Goal: Information Seeking & Learning: Understand process/instructions

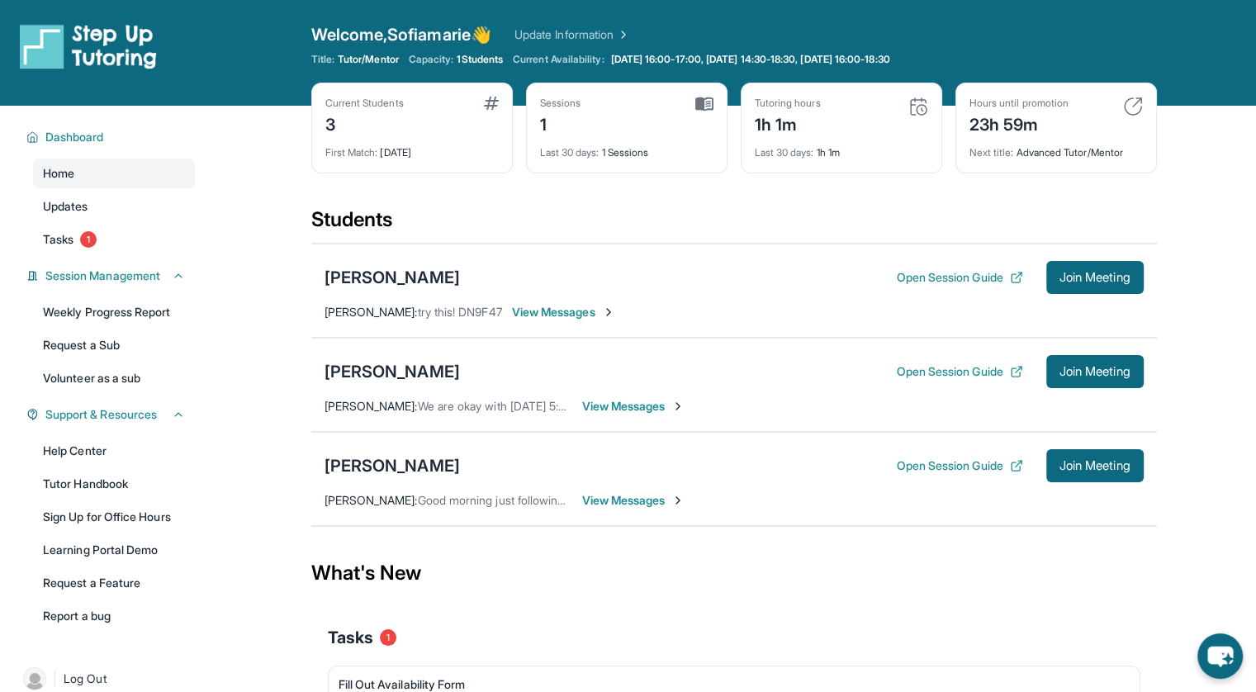
click at [401, 462] on div "[PERSON_NAME]" at bounding box center [392, 465] width 135 height 23
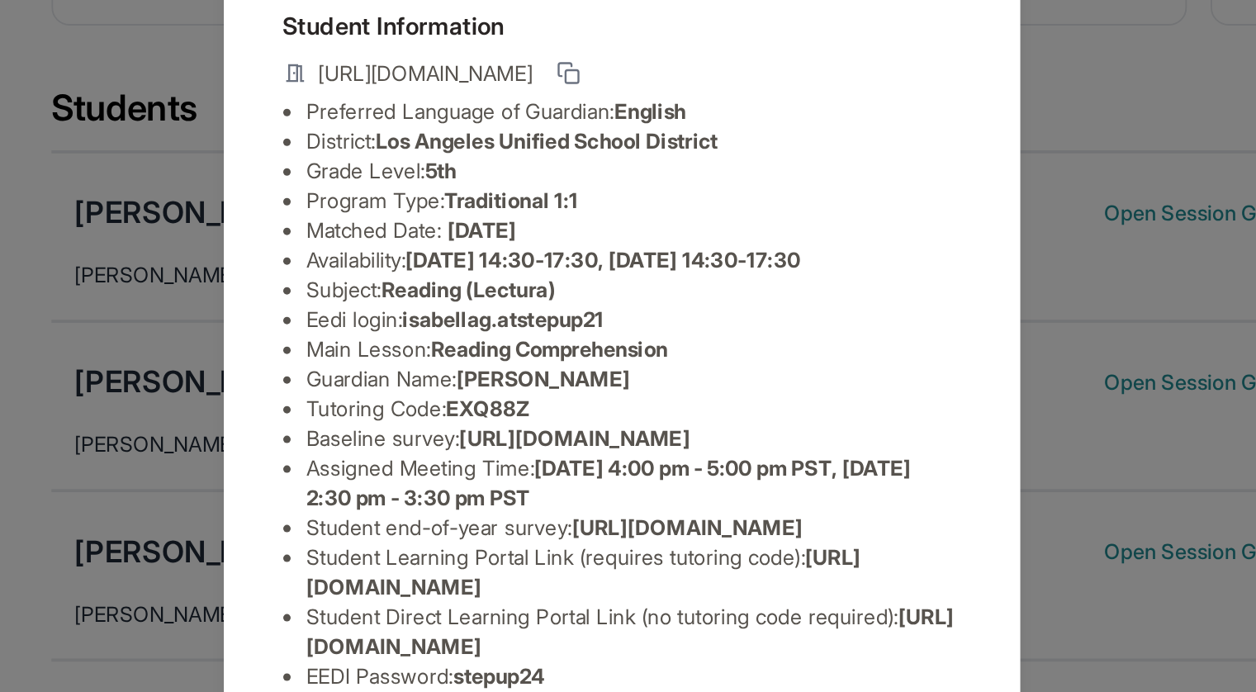
scroll to position [150, 0]
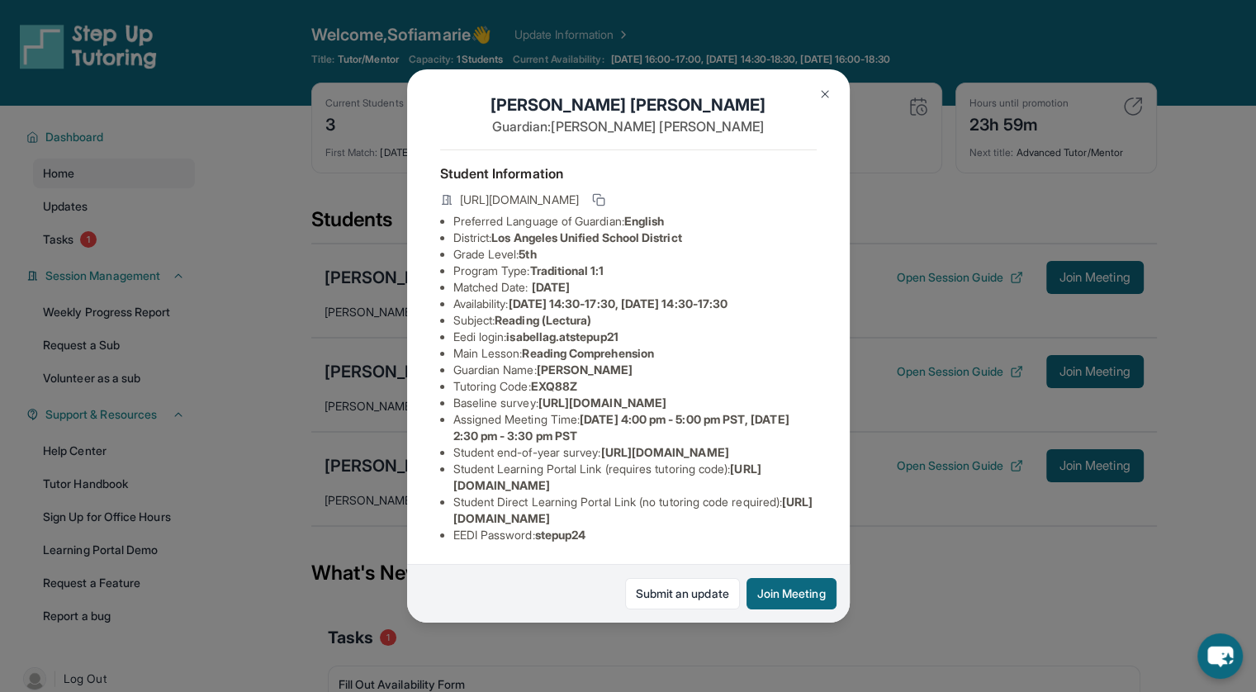
click at [654, 576] on div "Submit an update Join Meeting" at bounding box center [628, 593] width 443 height 59
click at [661, 594] on link "Submit an update" at bounding box center [682, 593] width 115 height 31
click at [825, 92] on img at bounding box center [825, 94] width 13 height 13
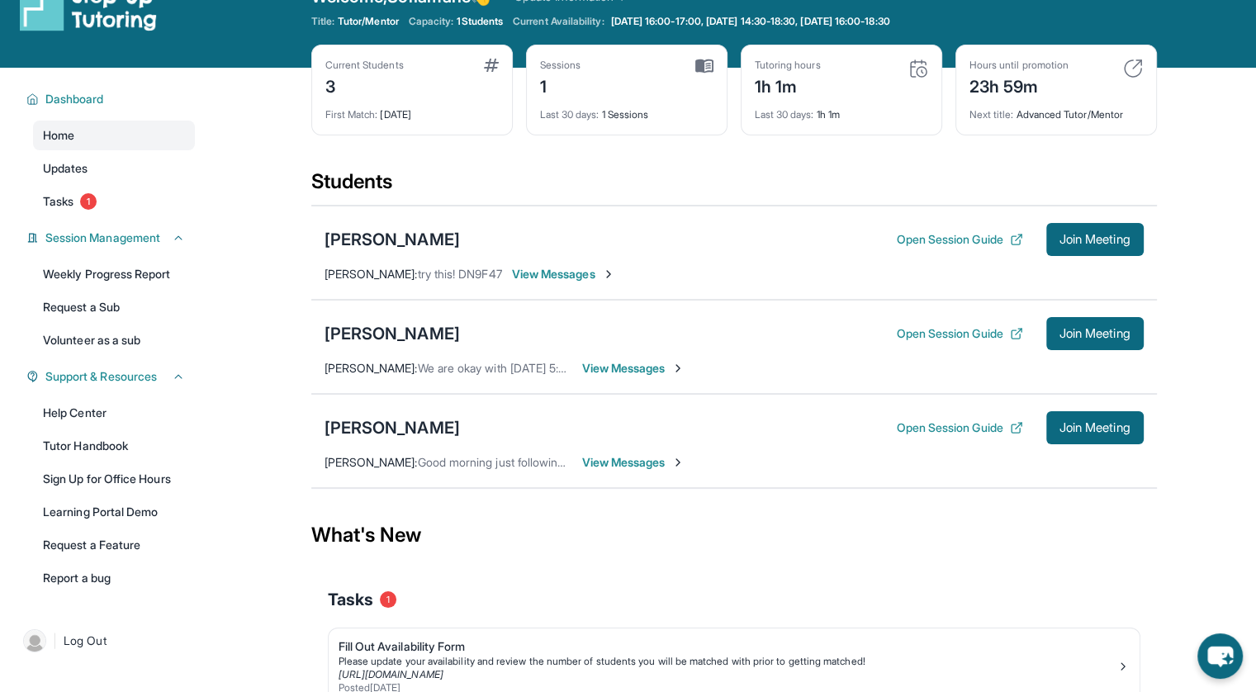
scroll to position [139, 0]
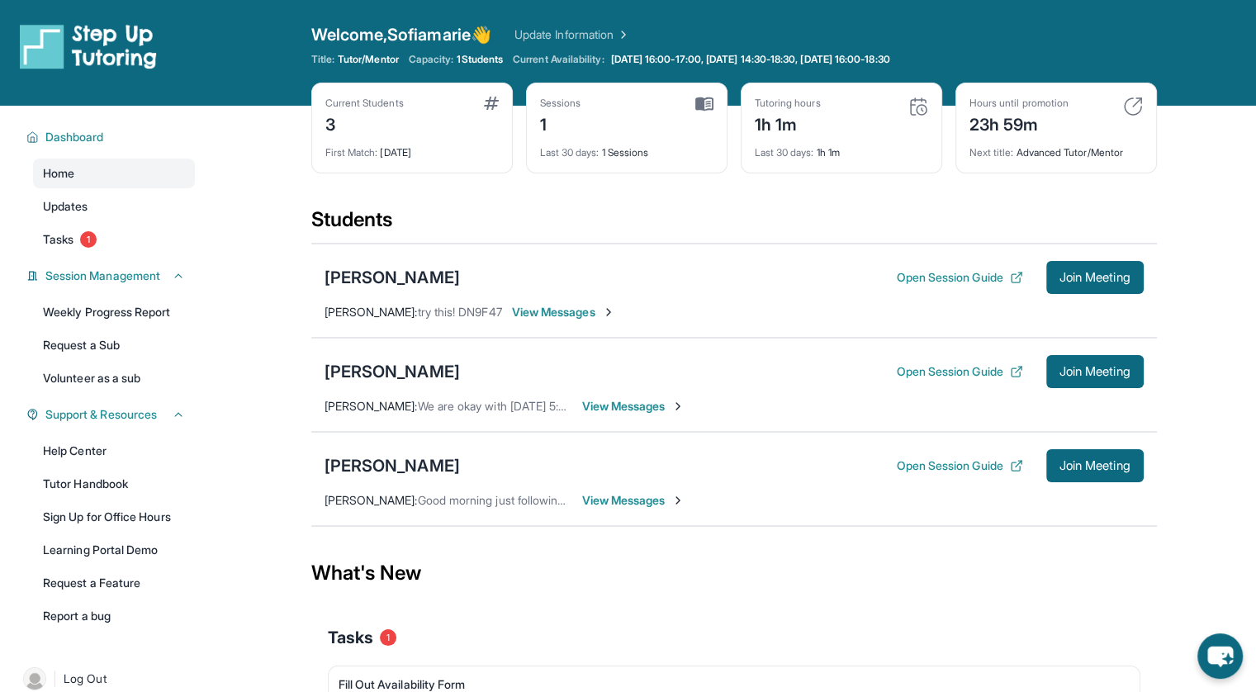
click at [614, 399] on span "View Messages" at bounding box center [633, 406] width 103 height 17
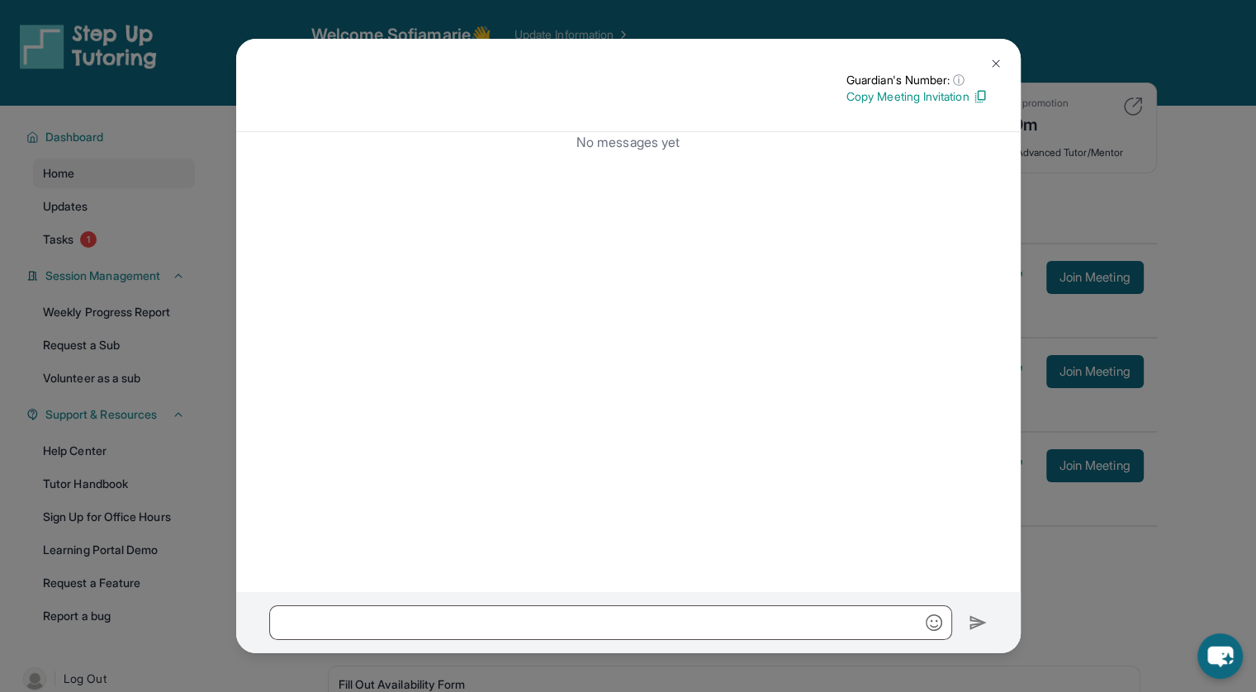
click at [998, 64] on img at bounding box center [996, 63] width 13 height 13
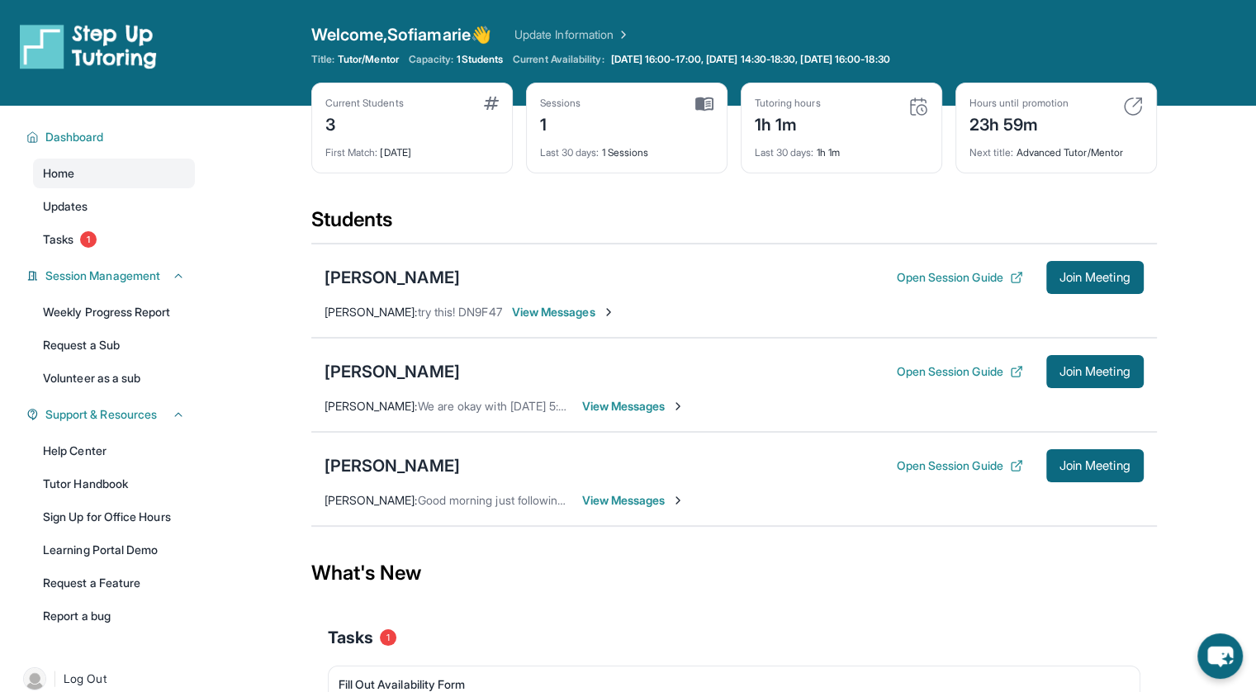
click at [382, 271] on div "[PERSON_NAME]" at bounding box center [392, 277] width 135 height 23
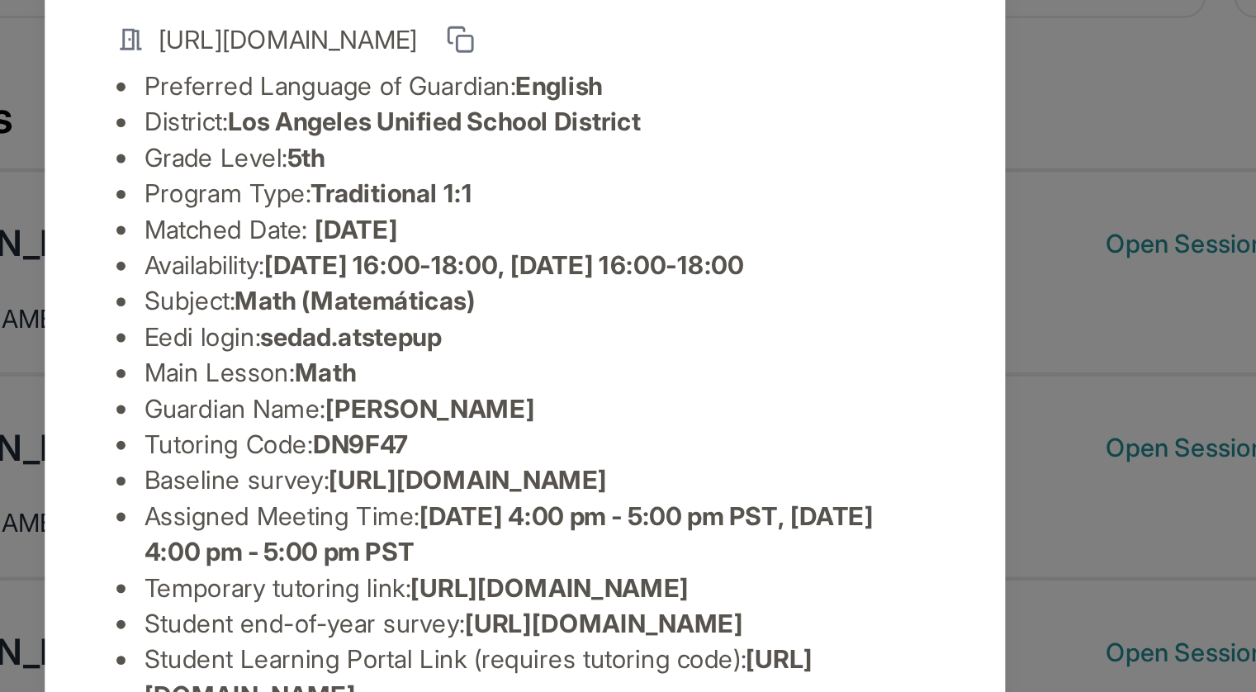
scroll to position [6, 30]
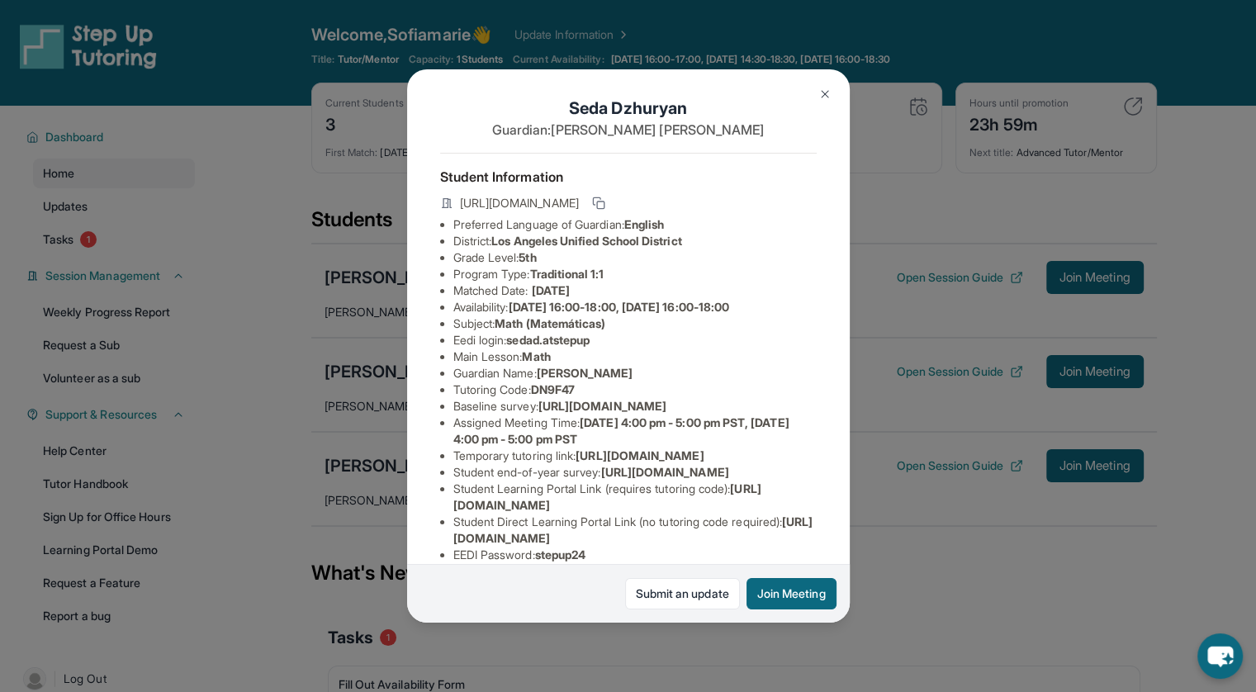
click at [823, 92] on img at bounding box center [825, 94] width 13 height 13
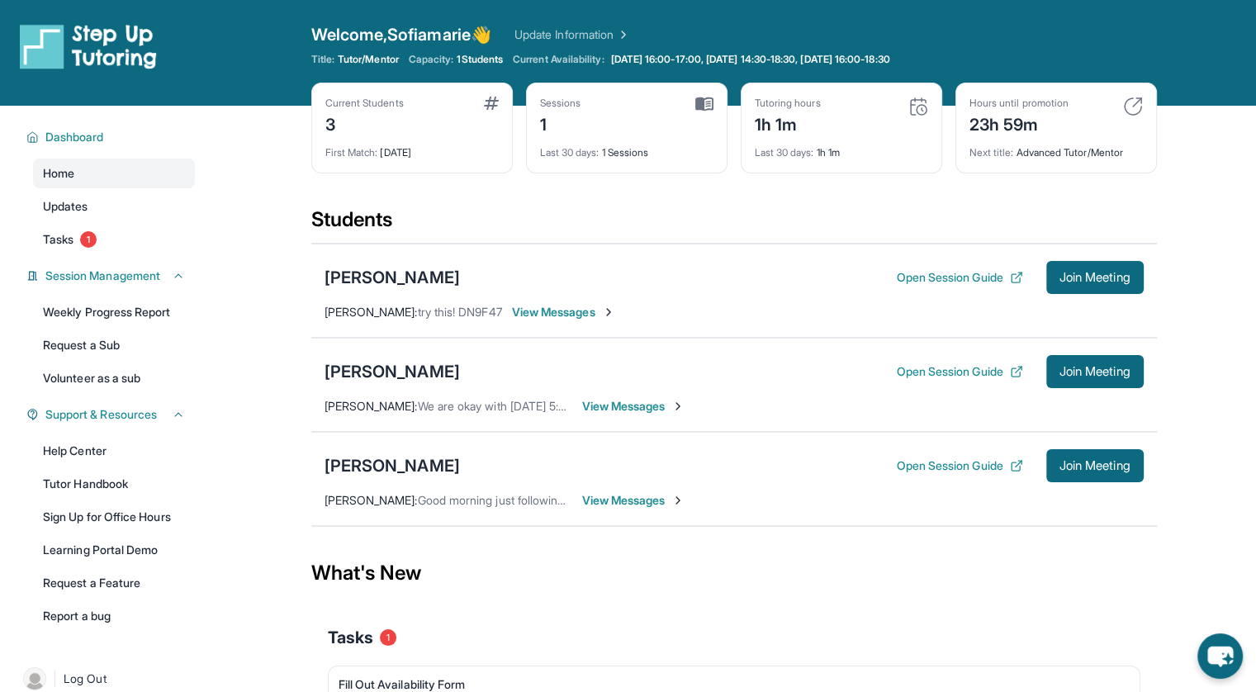
click at [580, 29] on link "Update Information" at bounding box center [573, 34] width 116 height 17
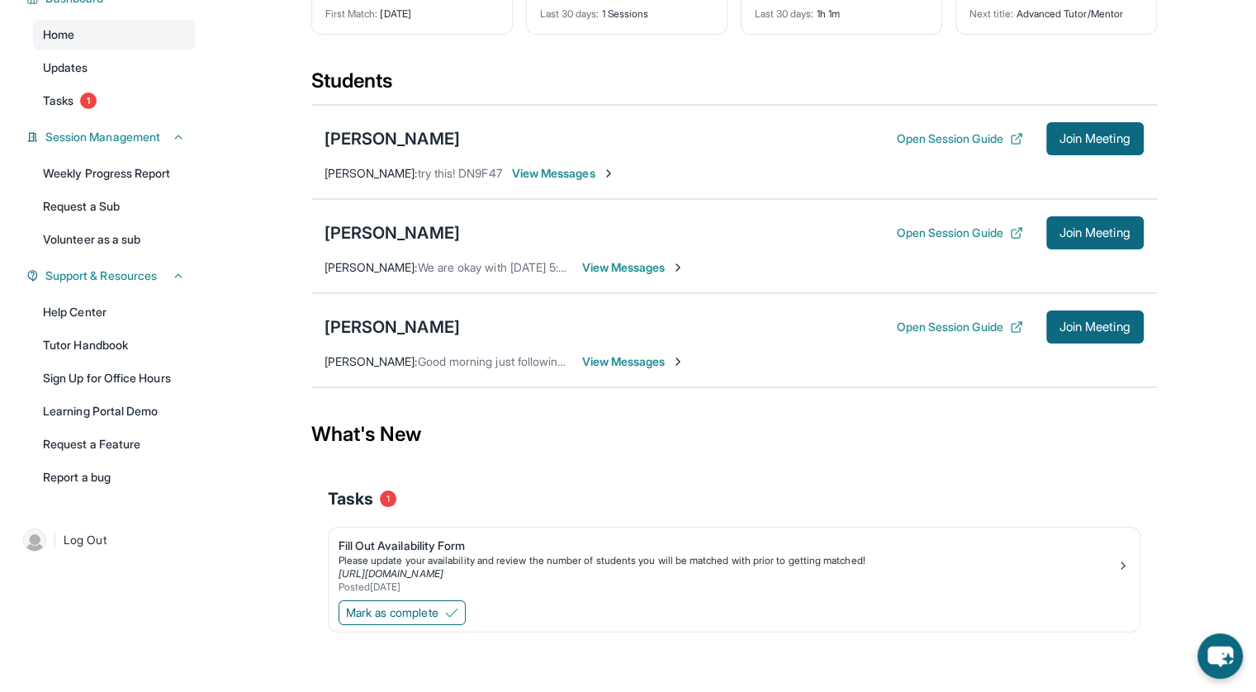
click at [608, 363] on span "View Messages" at bounding box center [633, 362] width 103 height 17
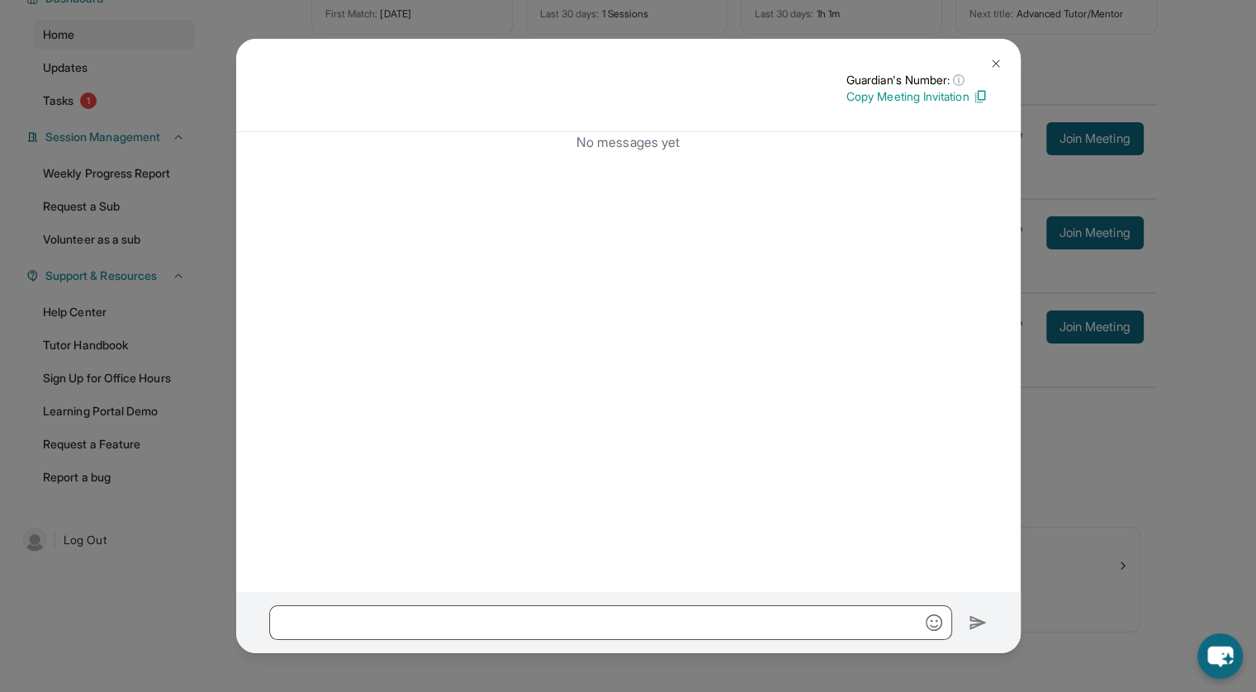
click at [996, 58] on img at bounding box center [996, 63] width 13 height 13
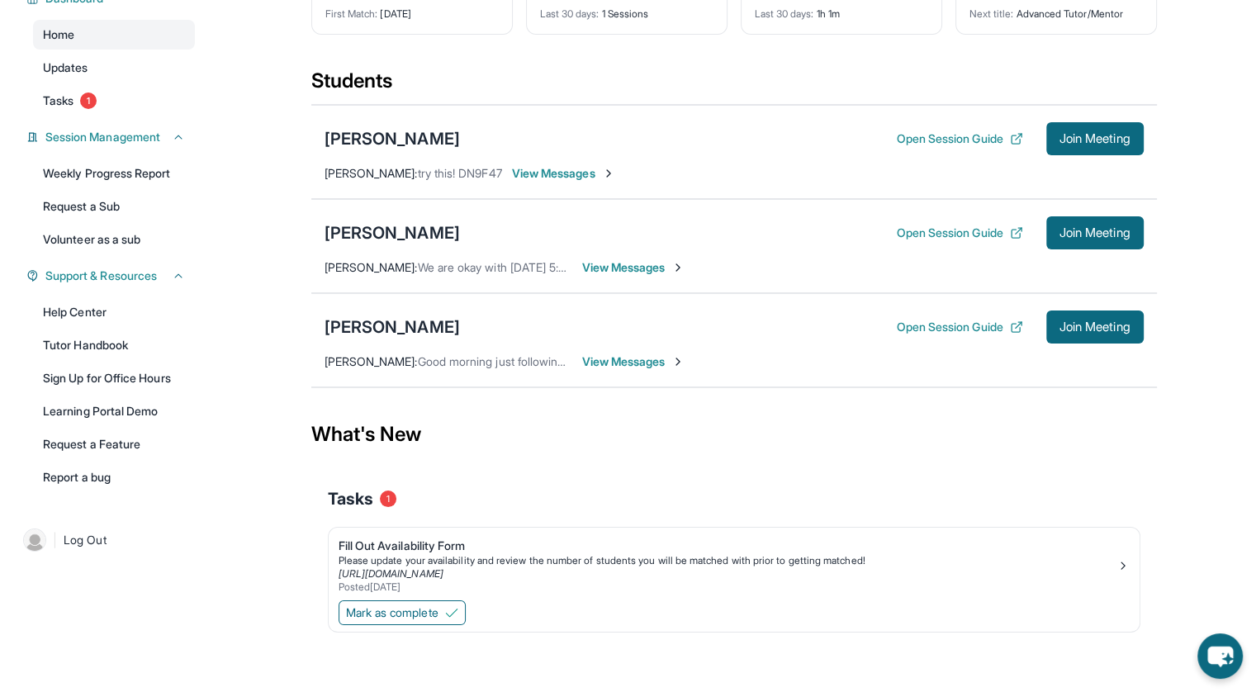
click at [608, 168] on span "View Messages" at bounding box center [563, 173] width 103 height 17
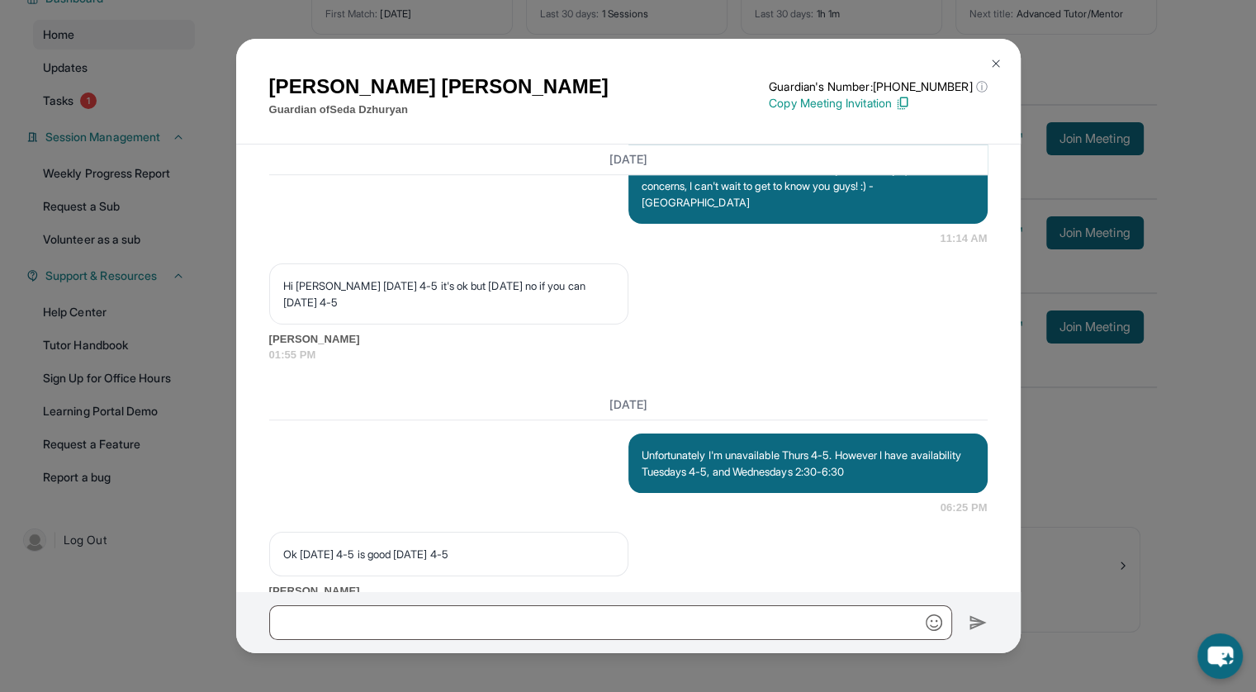
scroll to position [1223, 0]
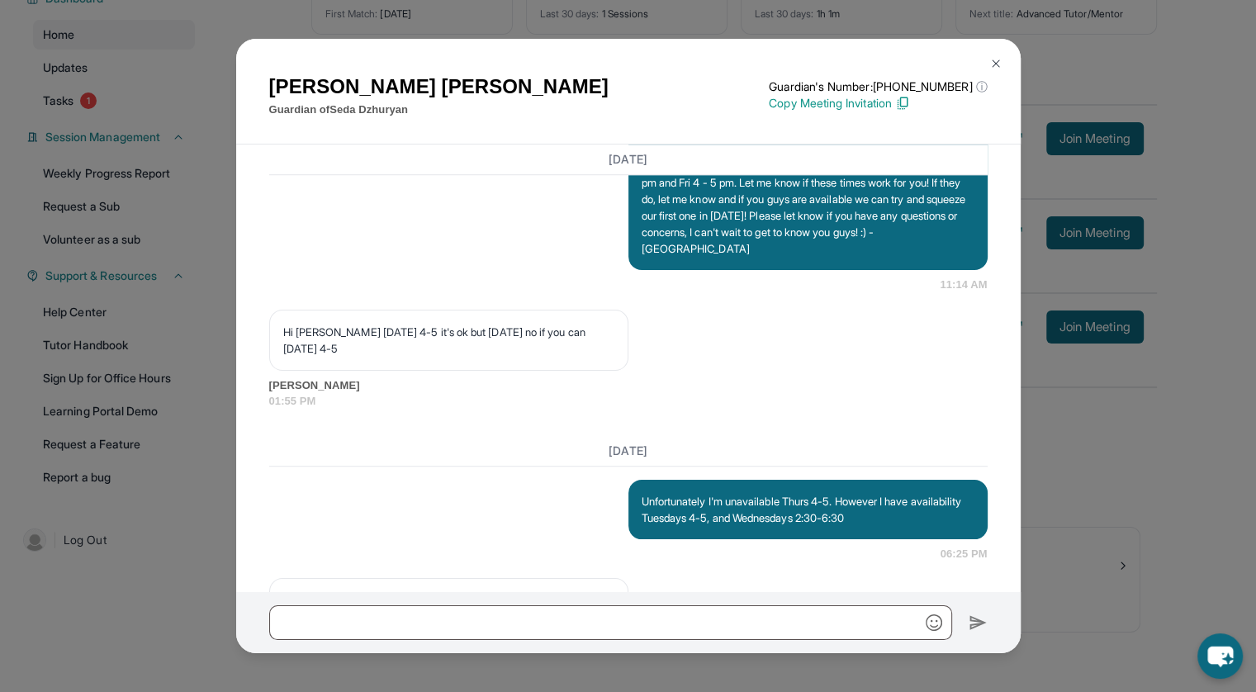
click at [997, 67] on img at bounding box center [996, 63] width 13 height 13
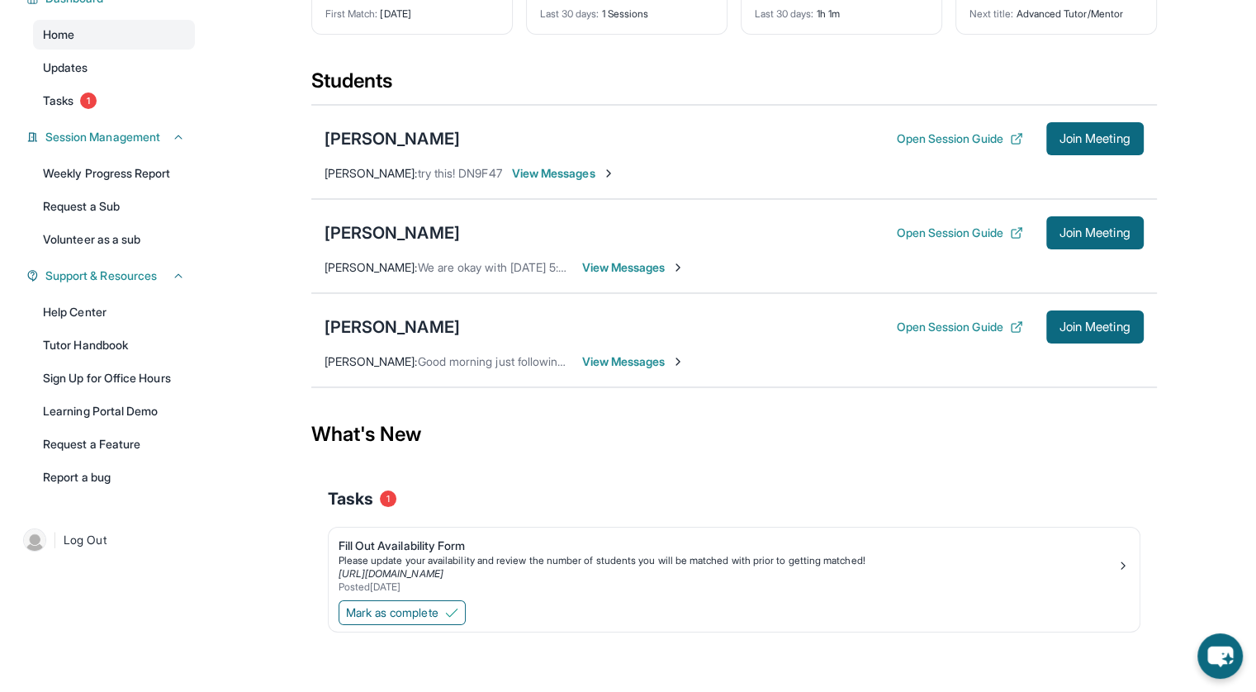
click at [415, 323] on div "[PERSON_NAME]" at bounding box center [392, 327] width 135 height 23
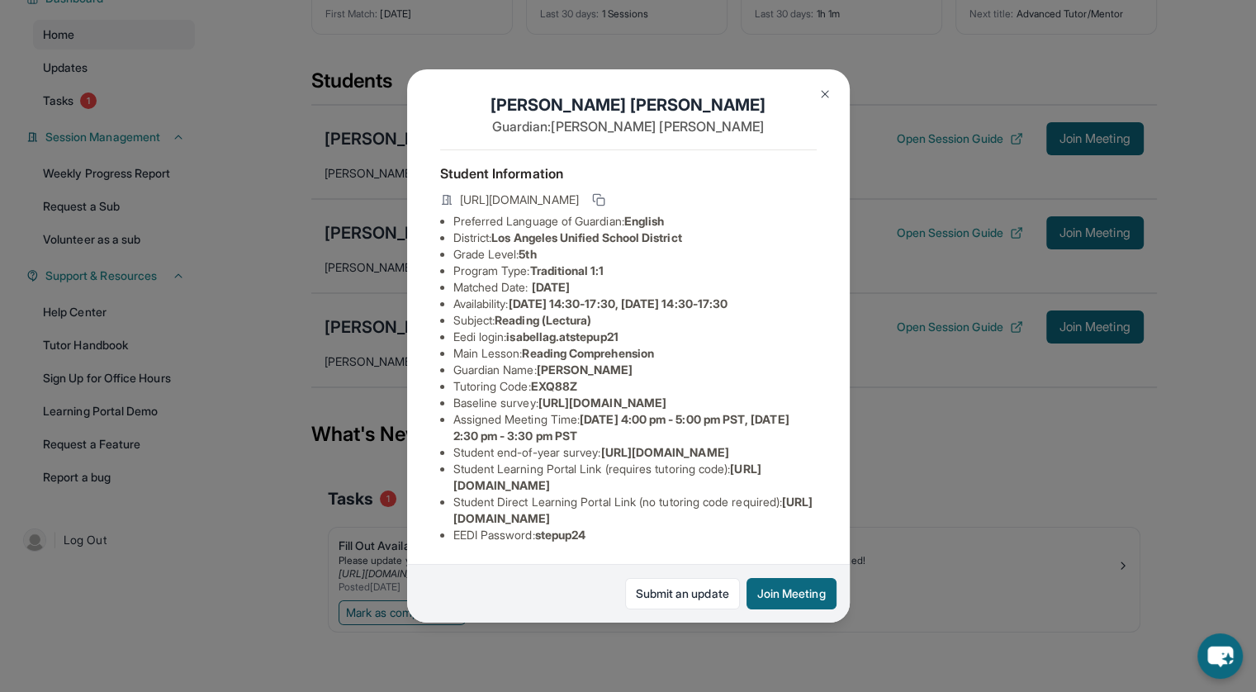
scroll to position [135, 0]
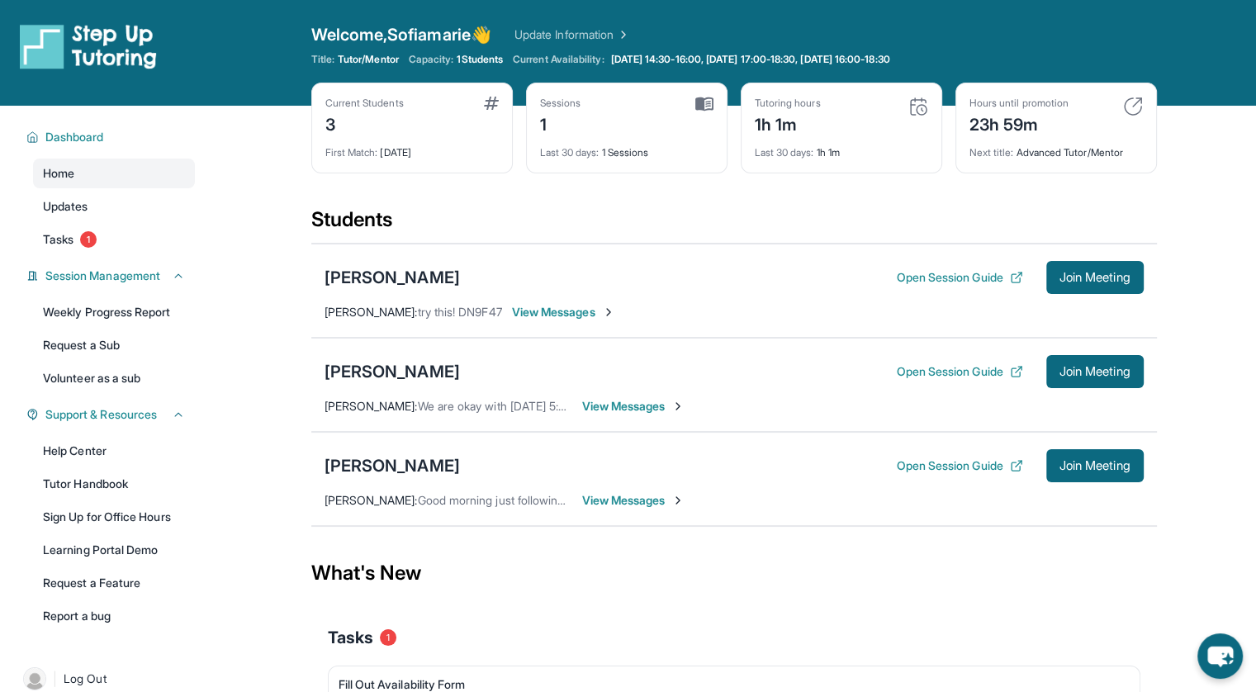
click at [926, 269] on button "Open Session Guide" at bounding box center [959, 277] width 126 height 17
click at [650, 403] on span "View Messages" at bounding box center [633, 406] width 103 height 17
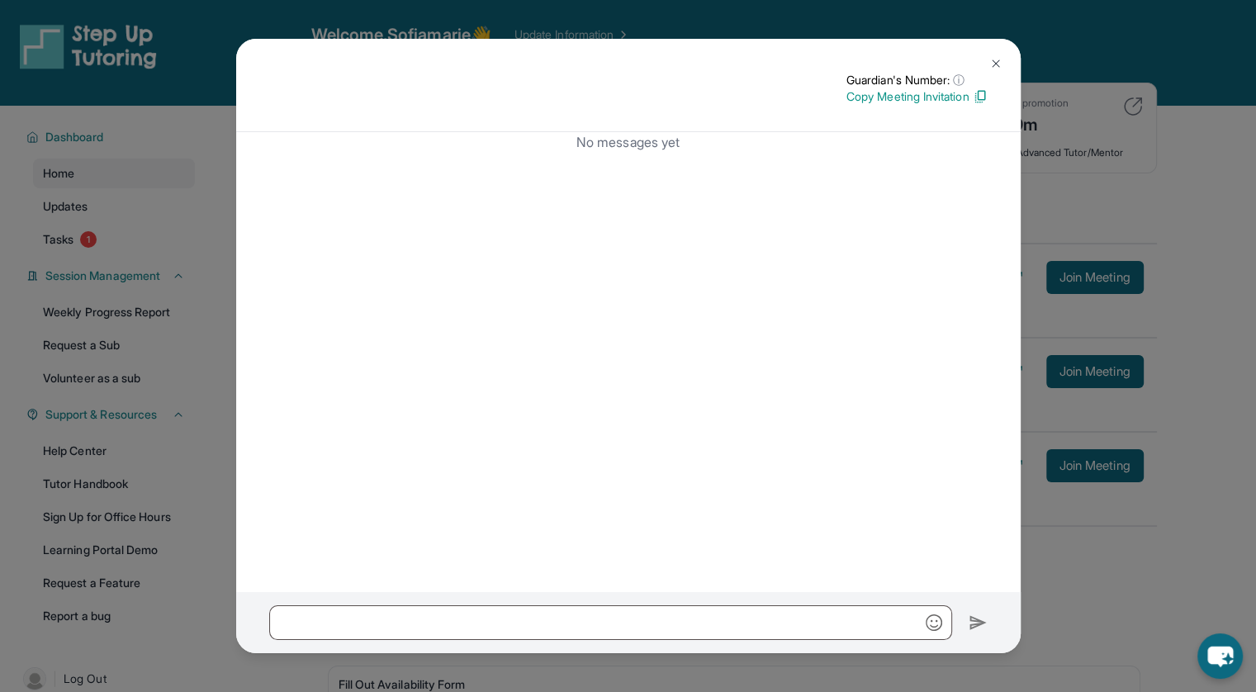
click at [995, 59] on img at bounding box center [996, 63] width 13 height 13
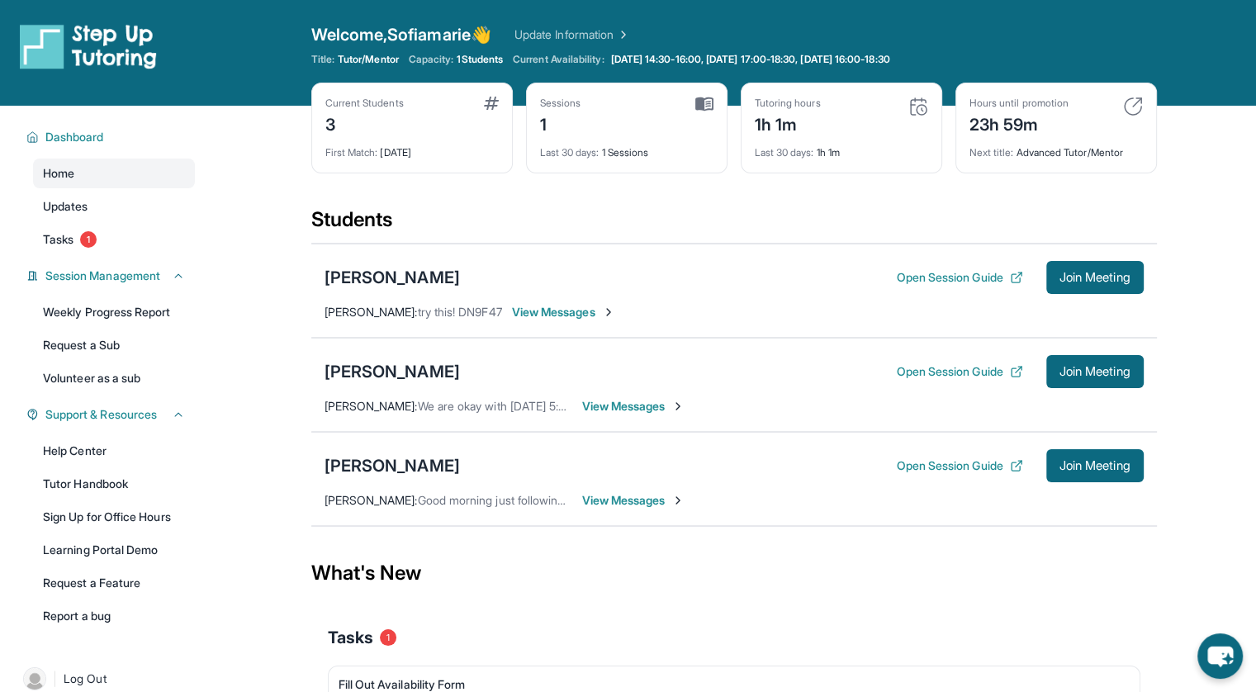
click at [363, 278] on div "[PERSON_NAME]" at bounding box center [392, 277] width 135 height 23
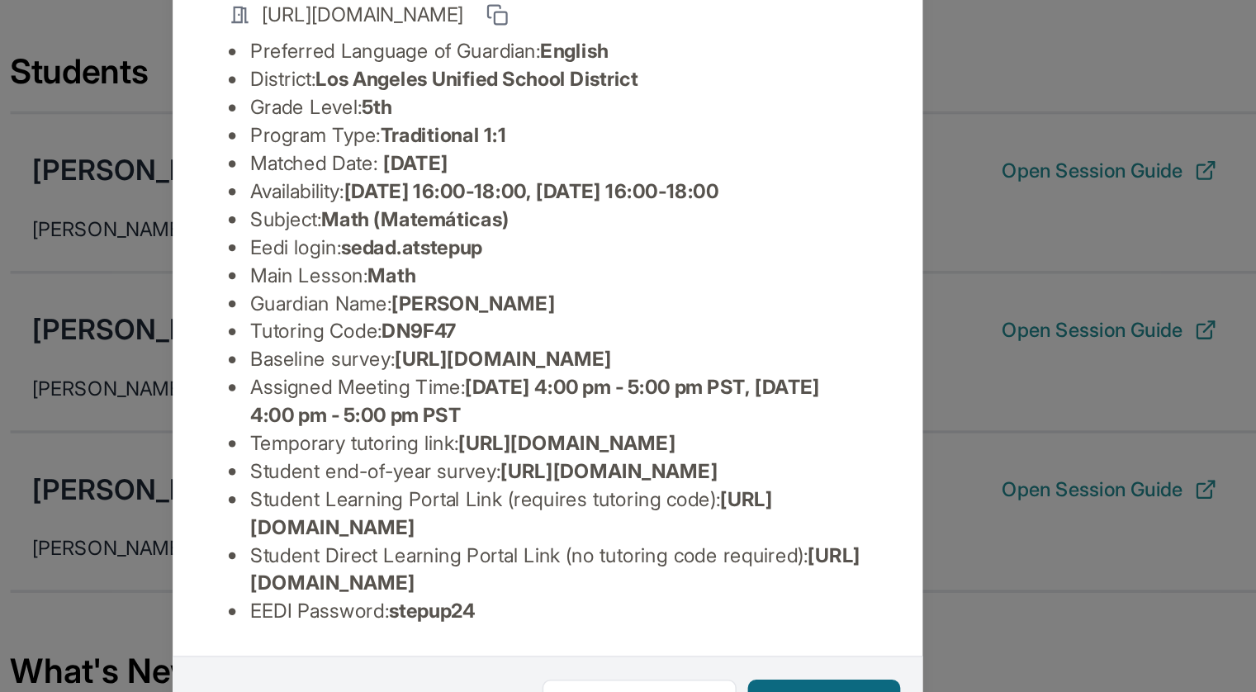
scroll to position [34, 0]
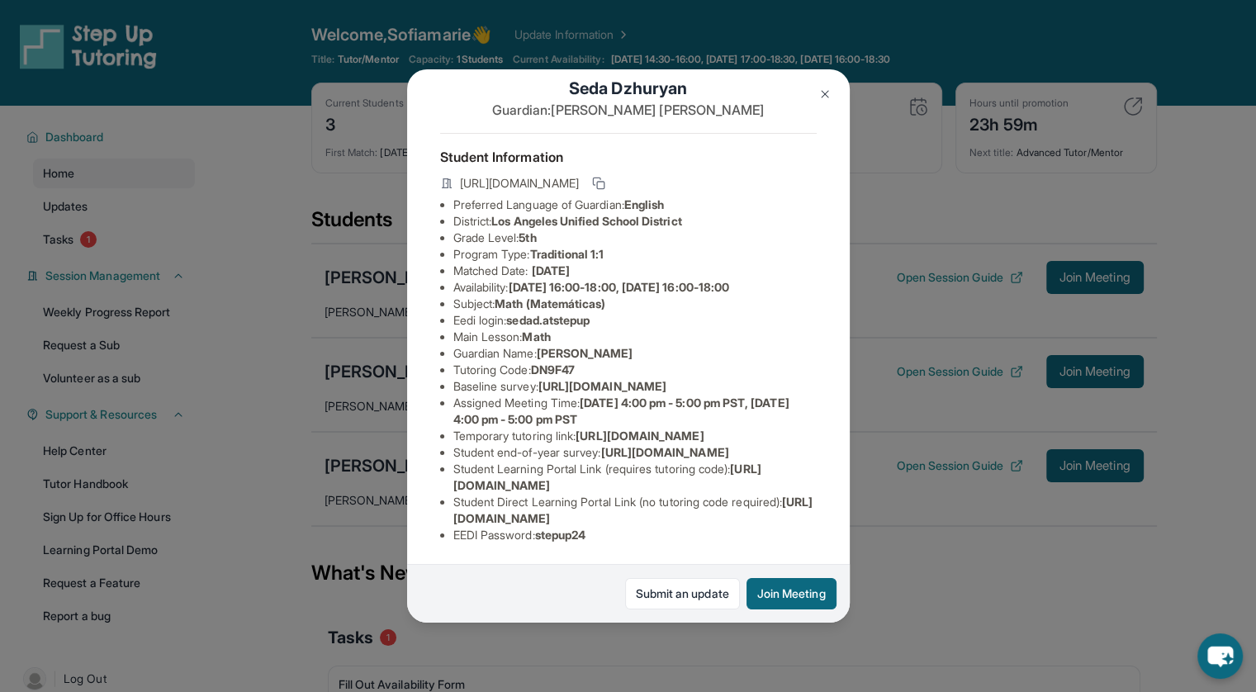
click at [824, 89] on img at bounding box center [825, 94] width 13 height 13
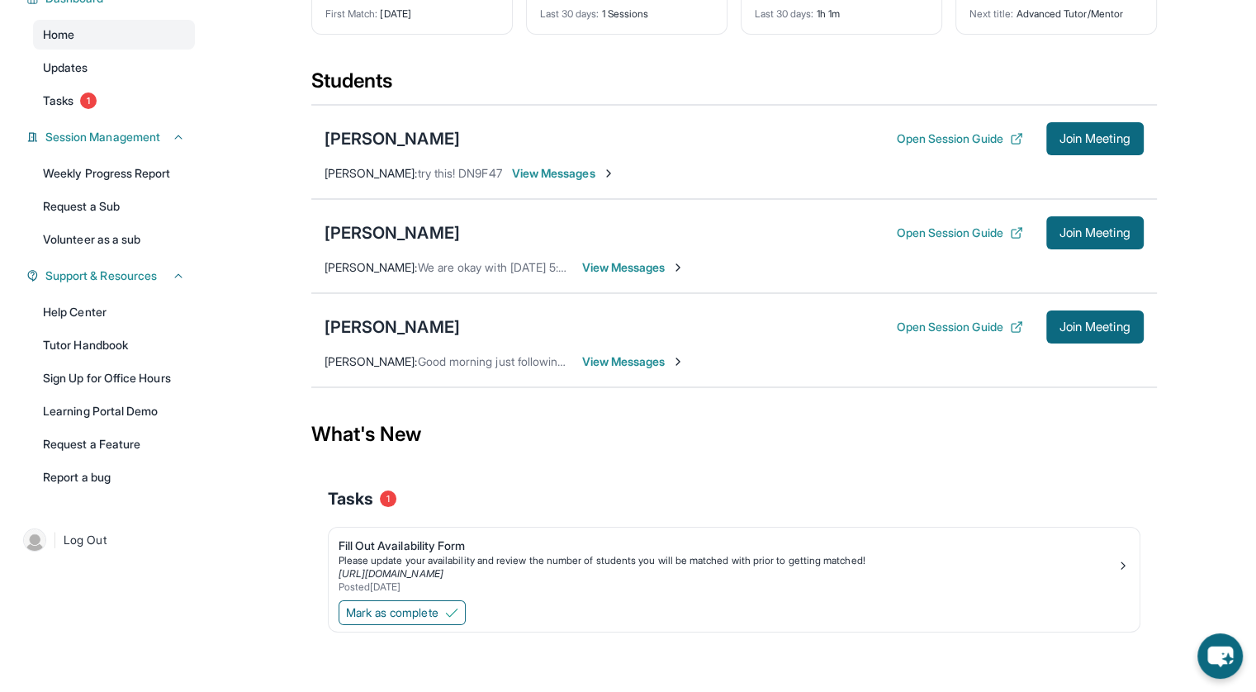
scroll to position [0, 0]
